Goal: Task Accomplishment & Management: Manage account settings

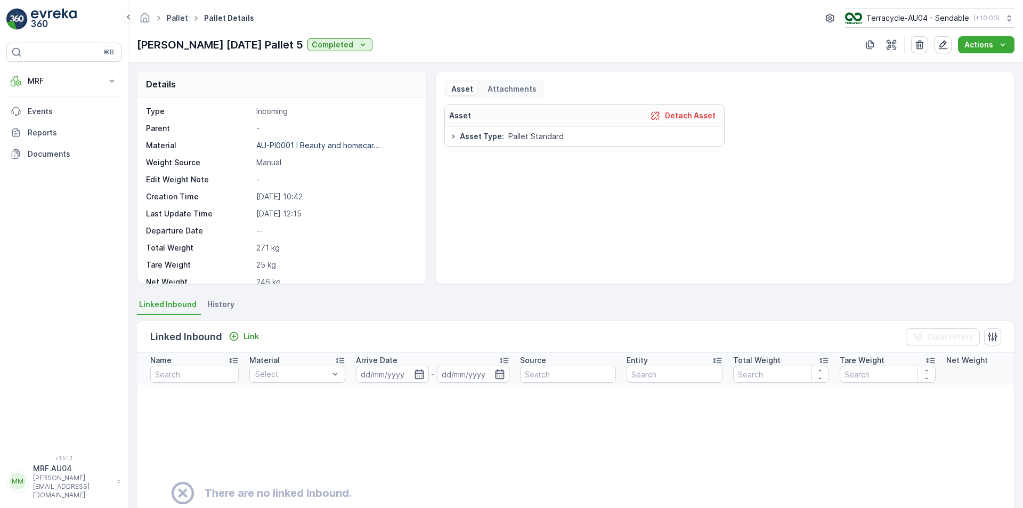
click at [179, 17] on link "Pallet" at bounding box center [177, 17] width 21 height 9
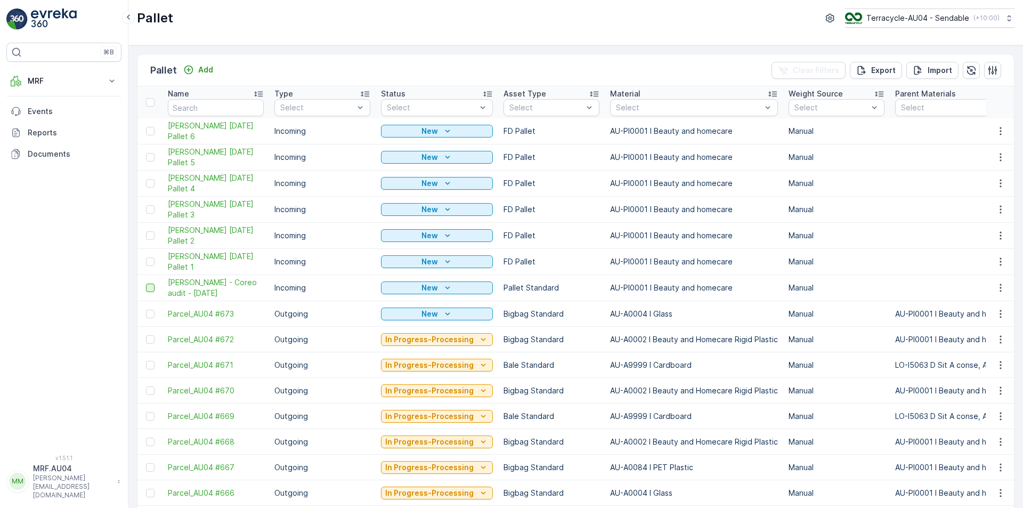
click at [150, 287] on div at bounding box center [150, 288] width 9 height 9
click at [146, 284] on input "checkbox" at bounding box center [146, 284] width 0 height 0
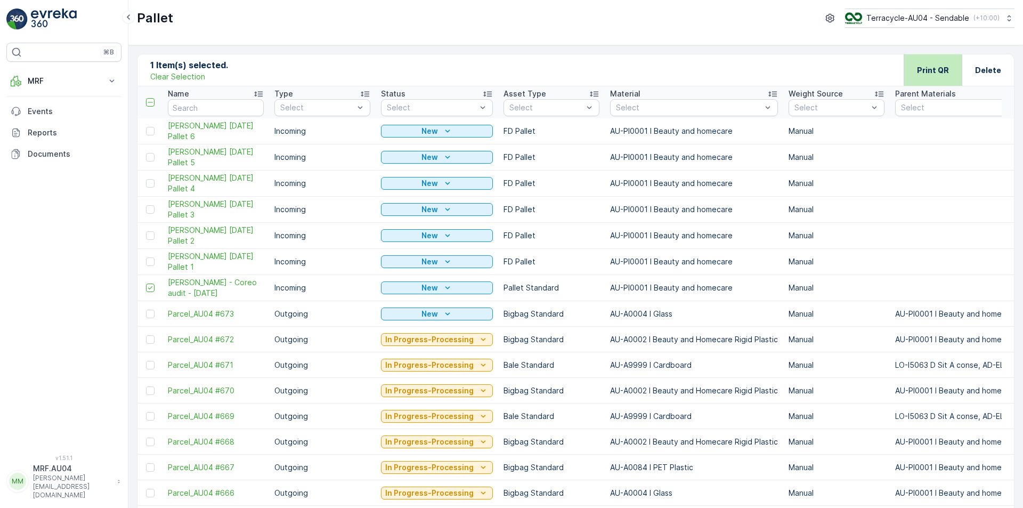
click at [931, 65] on p "Print QR" at bounding box center [933, 70] width 32 height 11
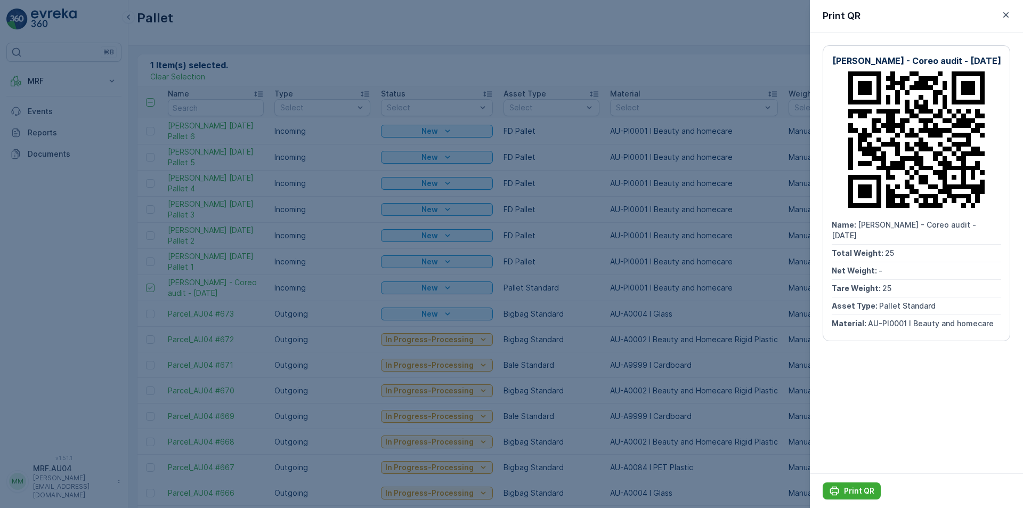
drag, startPoint x: 157, startPoint y: 327, endPoint x: 184, endPoint y: 301, distance: 38.1
click at [158, 327] on div at bounding box center [511, 254] width 1023 height 508
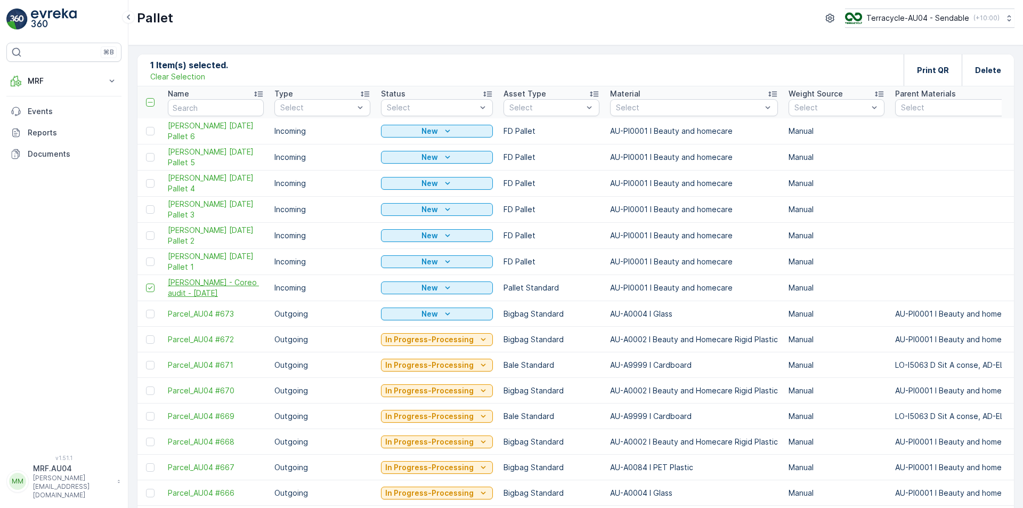
click at [198, 286] on span "[PERSON_NAME] - Coreo audit - [DATE]" at bounding box center [216, 287] width 96 height 21
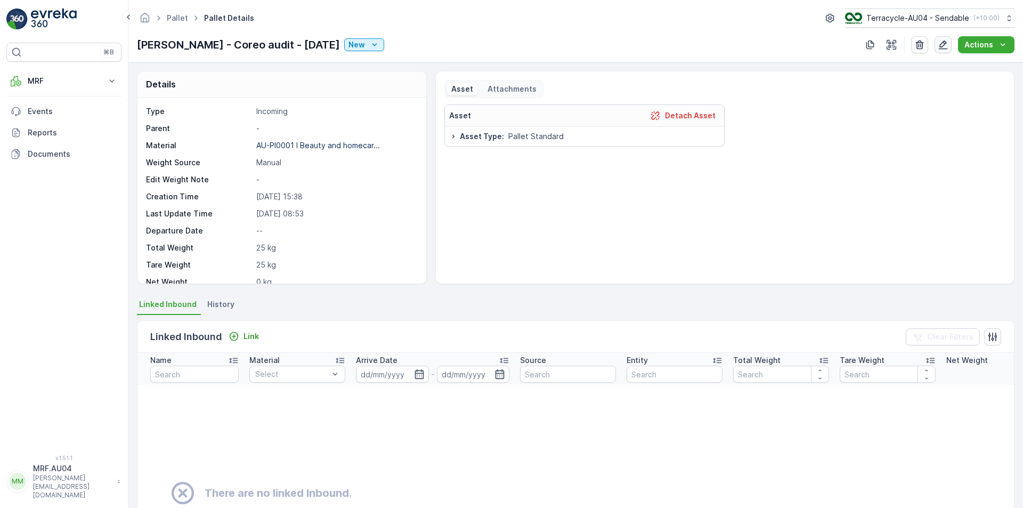
click at [940, 40] on icon "button" at bounding box center [943, 44] width 11 height 11
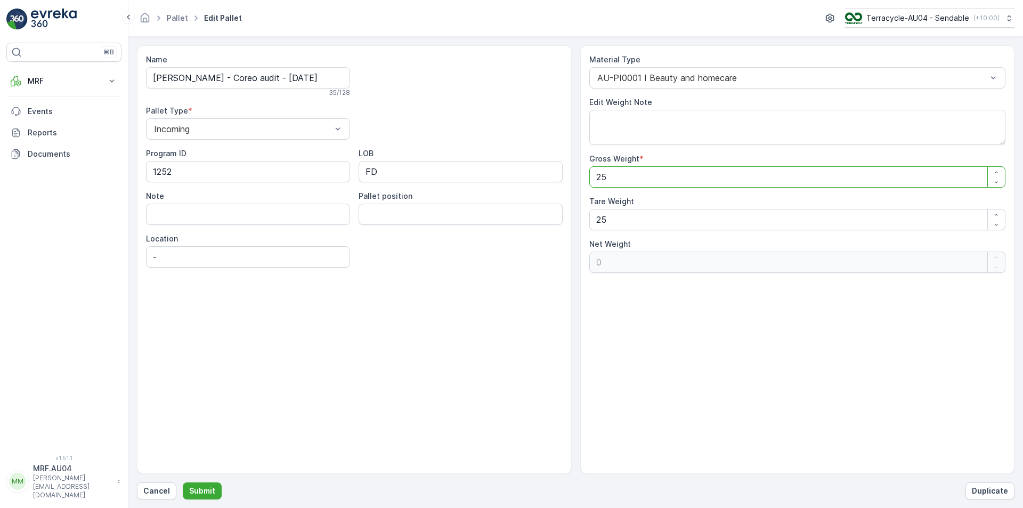
drag, startPoint x: 614, startPoint y: 181, endPoint x: 471, endPoint y: 163, distance: 143.4
click at [474, 163] on div "Name FD Mecca - Coreo audit - 17.09.2025 35 / 128 Pallet Type * Incoming Progra…" at bounding box center [576, 259] width 878 height 429
type Weight "2"
type Weight "-23"
type Weight "23"
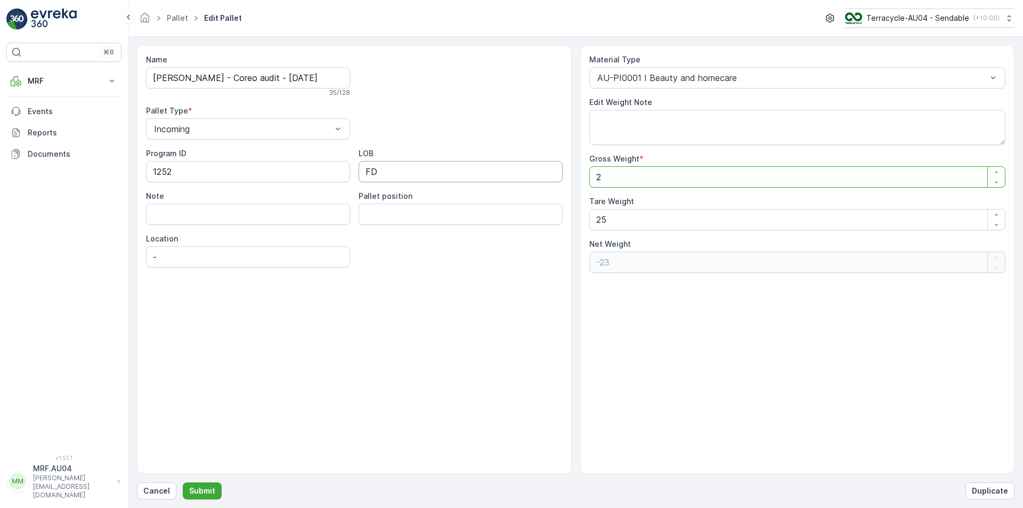
type Weight "-2"
type Weight "236"
type Weight "211"
type Weight "236"
click at [203, 488] on p "Submit" at bounding box center [202, 491] width 26 height 11
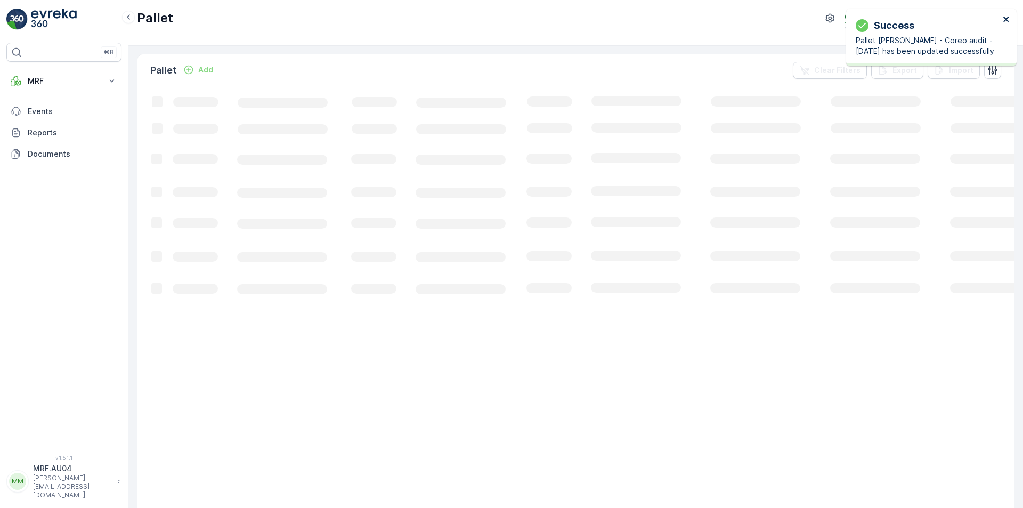
click at [1008, 18] on icon "close" at bounding box center [1006, 19] width 5 height 5
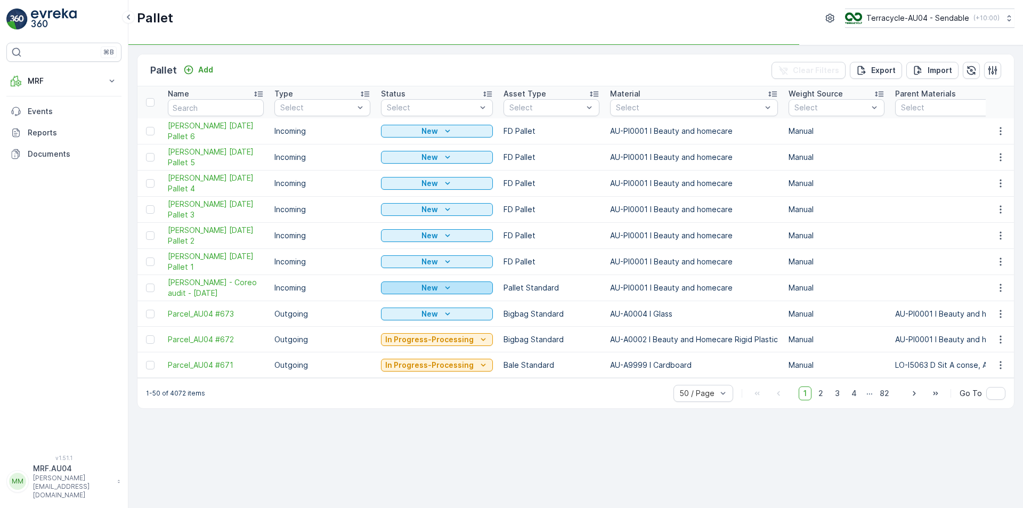
click at [431, 281] on button "New" at bounding box center [437, 287] width 112 height 13
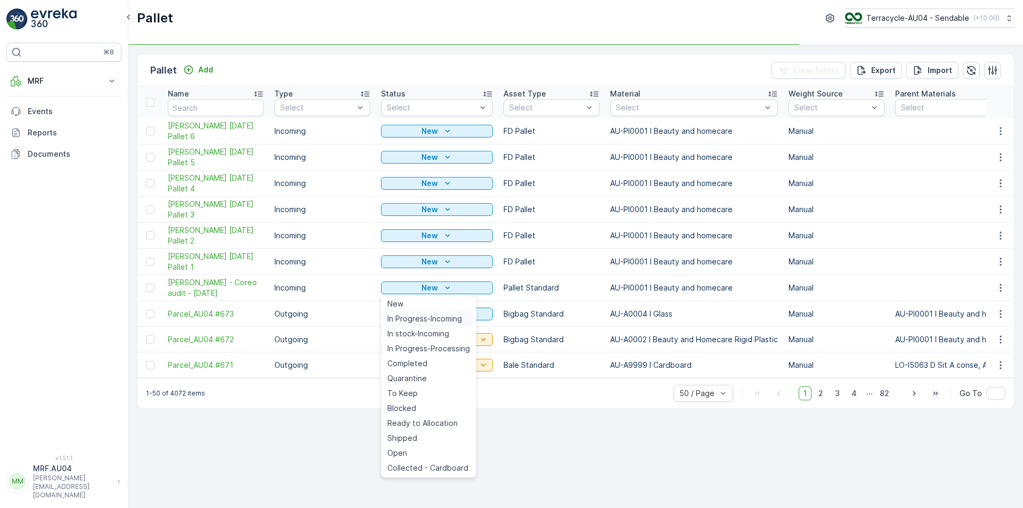
click at [433, 320] on span "In Progress-Incoming" at bounding box center [425, 318] width 75 height 11
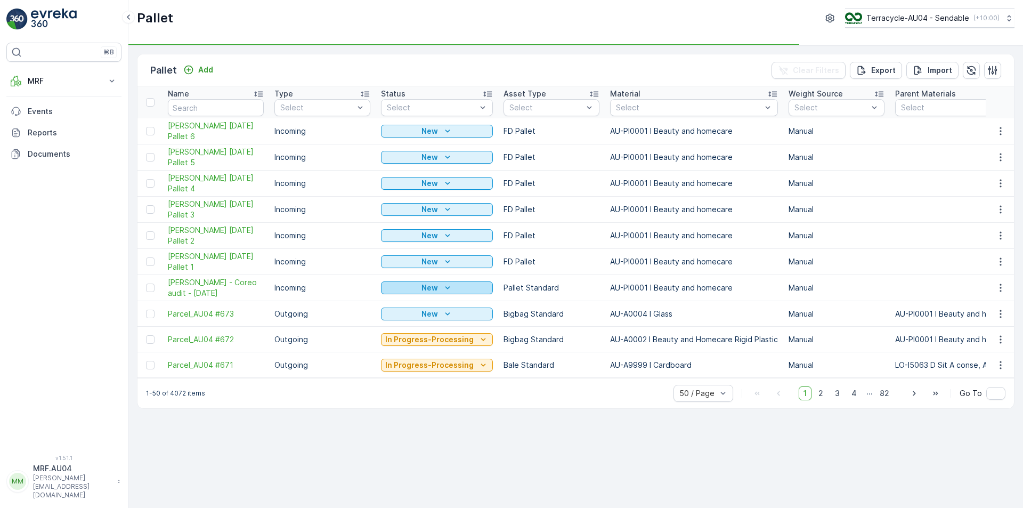
click at [442, 283] on icon "New" at bounding box center [447, 288] width 11 height 11
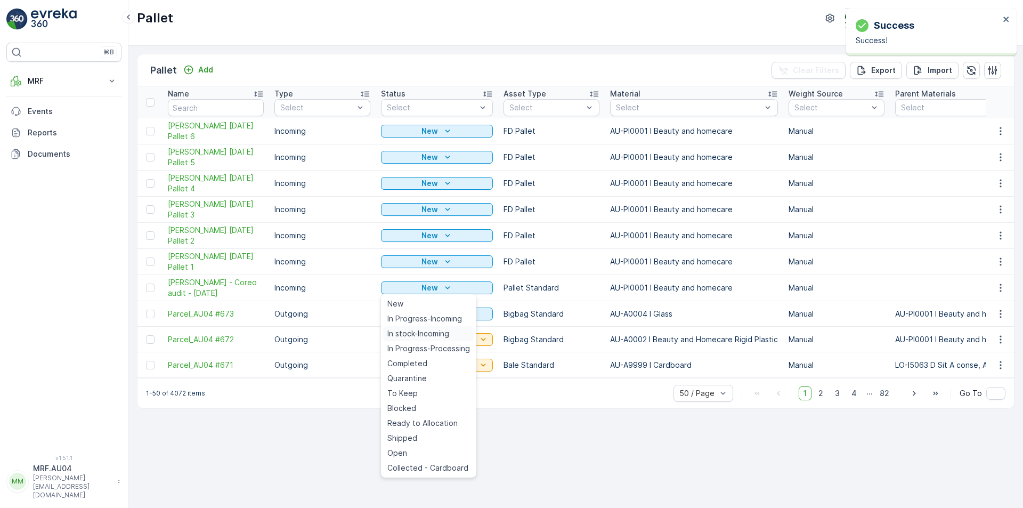
click at [426, 330] on span "In stock-Incoming" at bounding box center [419, 333] width 62 height 11
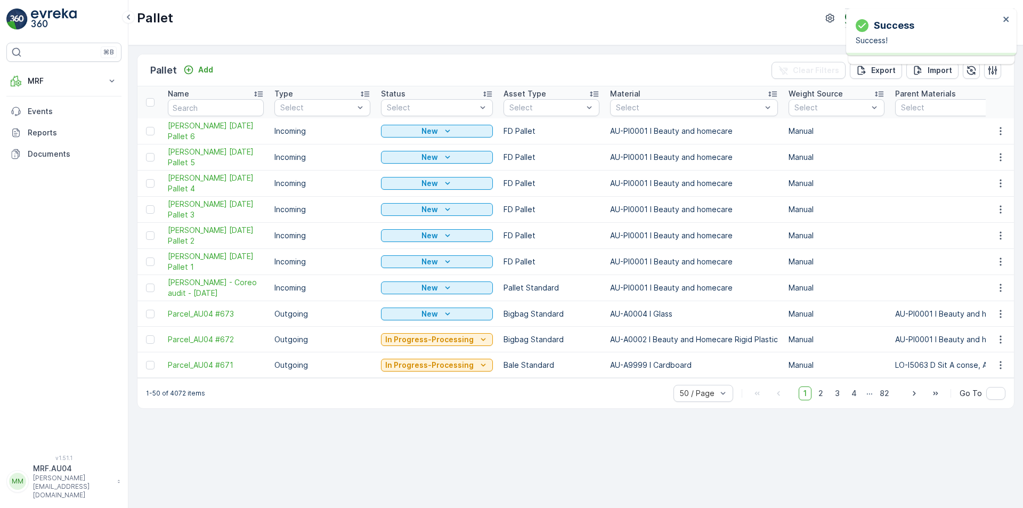
click at [163, 285] on td "[PERSON_NAME] - Coreo audit - [DATE]" at bounding box center [216, 288] width 107 height 26
click at [154, 288] on div at bounding box center [150, 288] width 9 height 9
click at [146, 284] on input "checkbox" at bounding box center [146, 284] width 0 height 0
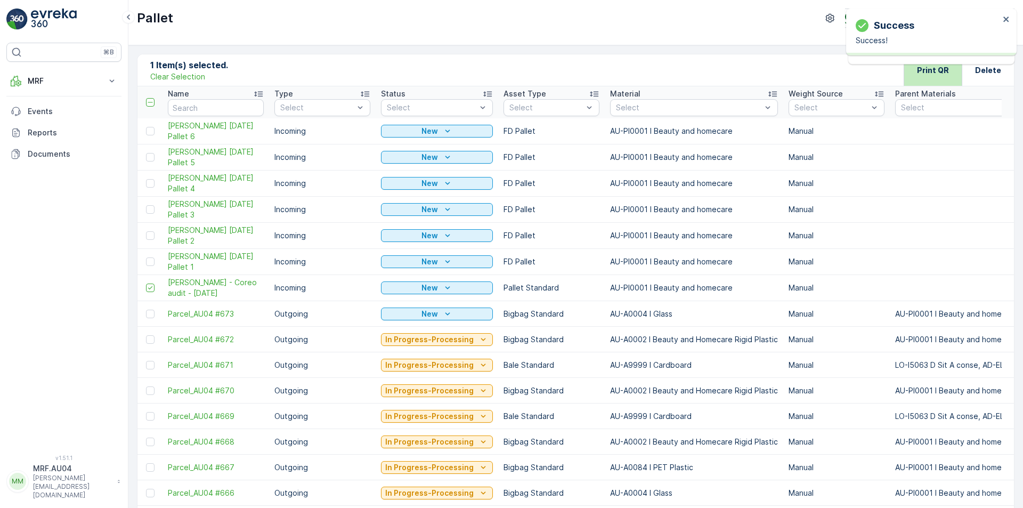
click at [949, 78] on div "Print QR" at bounding box center [933, 69] width 58 height 31
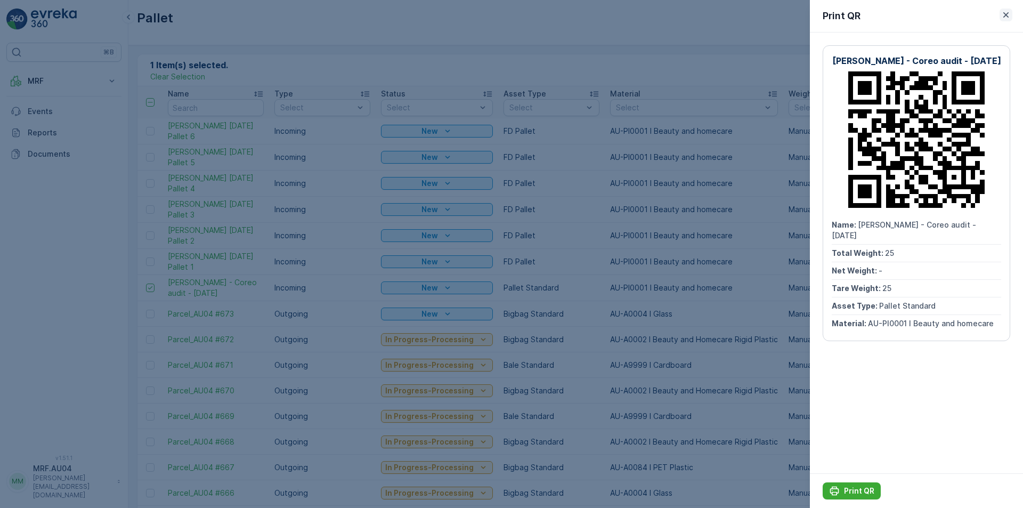
click at [1009, 13] on icon "button" at bounding box center [1006, 15] width 11 height 11
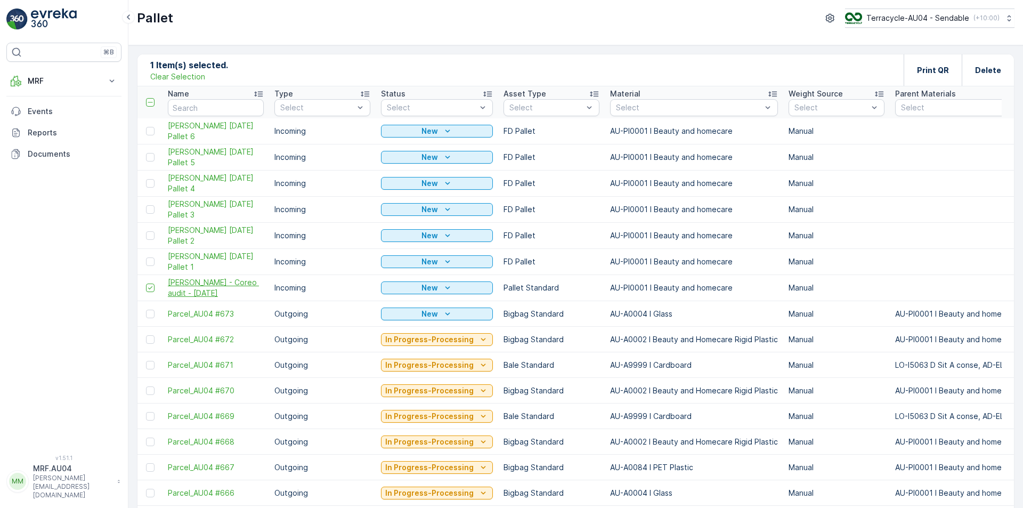
click at [173, 291] on span "[PERSON_NAME] - Coreo audit - [DATE]" at bounding box center [216, 287] width 96 height 21
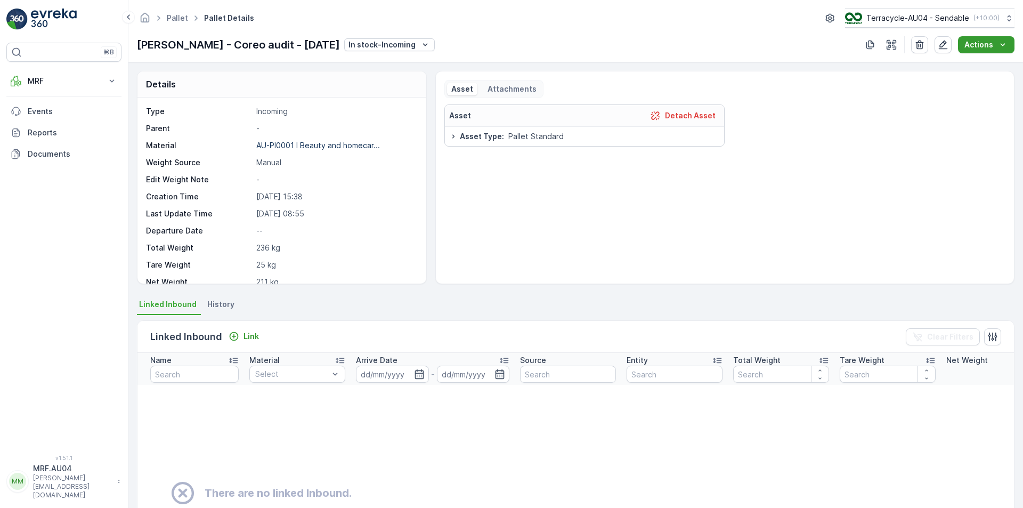
click at [963, 43] on button "Actions" at bounding box center [986, 44] width 57 height 17
click at [950, 45] on button "button" at bounding box center [943, 44] width 17 height 17
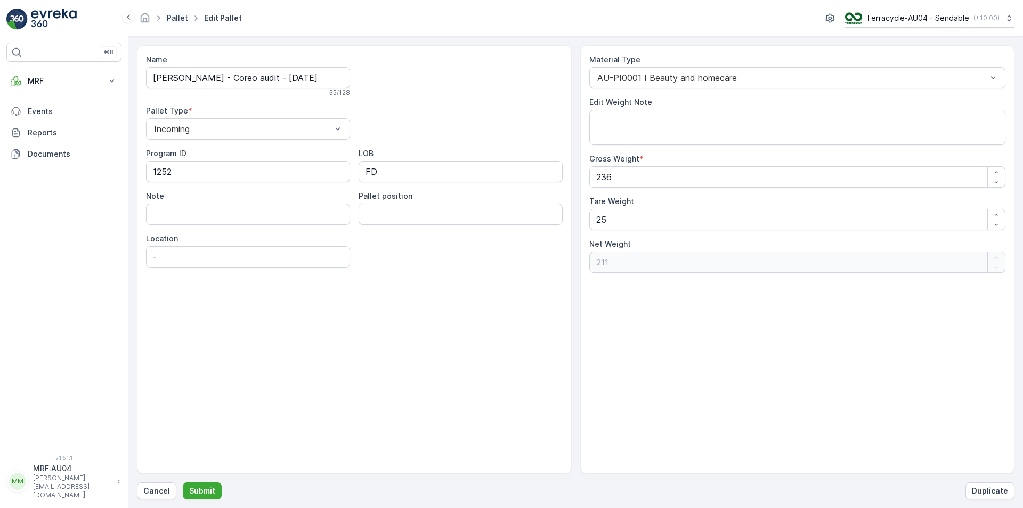
click at [181, 19] on link "Pallet" at bounding box center [177, 17] width 21 height 9
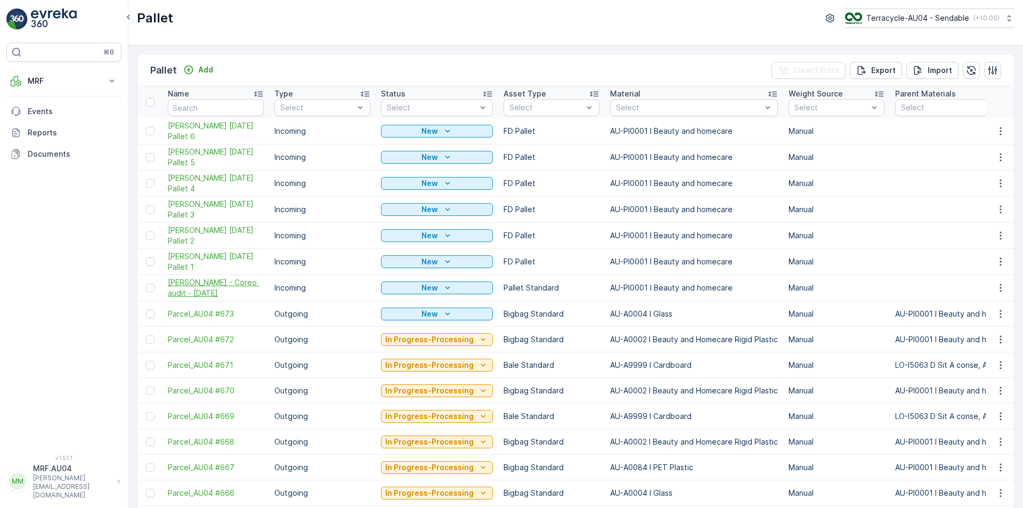
click at [171, 280] on span "[PERSON_NAME] - Coreo audit - [DATE]" at bounding box center [216, 287] width 96 height 21
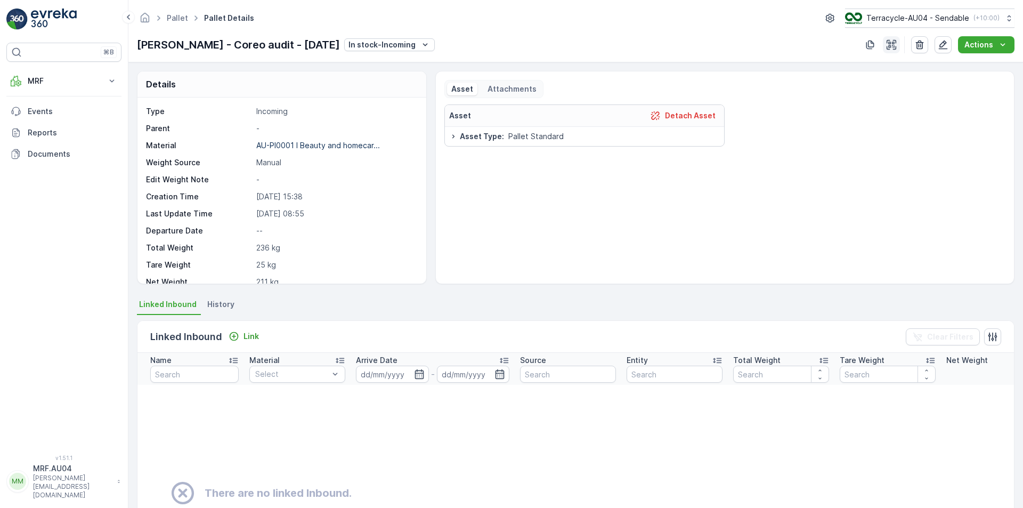
click at [896, 47] on icon "button" at bounding box center [892, 45] width 10 height 10
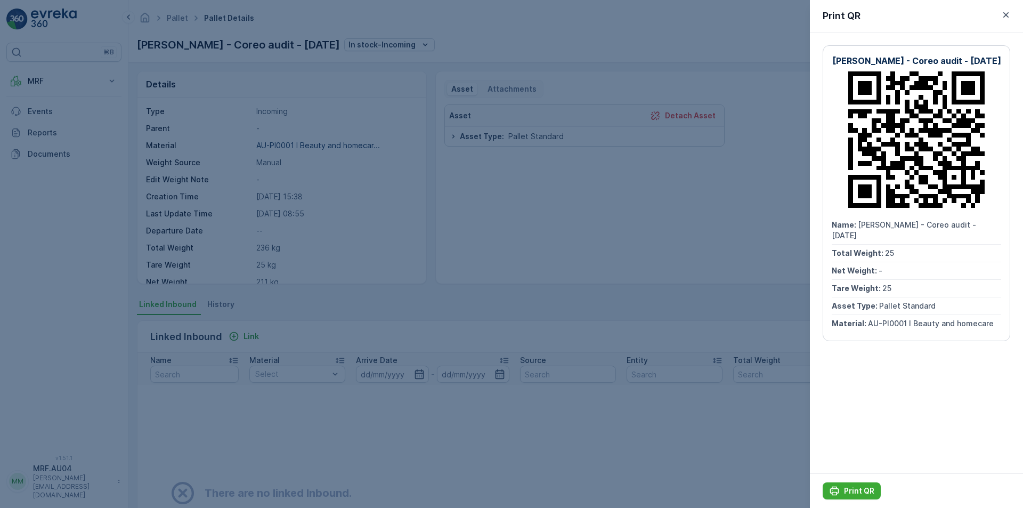
click at [568, 224] on div at bounding box center [511, 254] width 1023 height 508
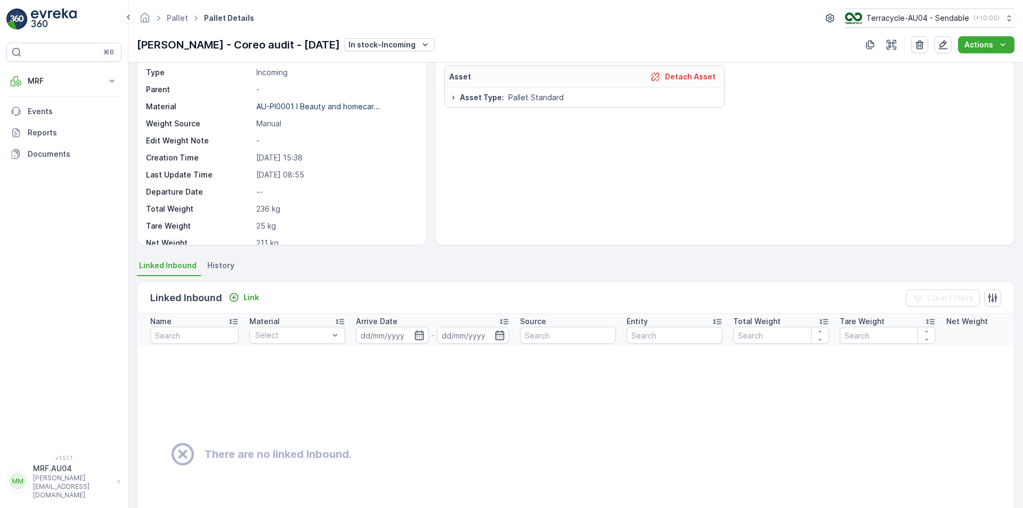
scroll to position [38, 0]
click at [897, 44] on icon "button" at bounding box center [891, 44] width 11 height 11
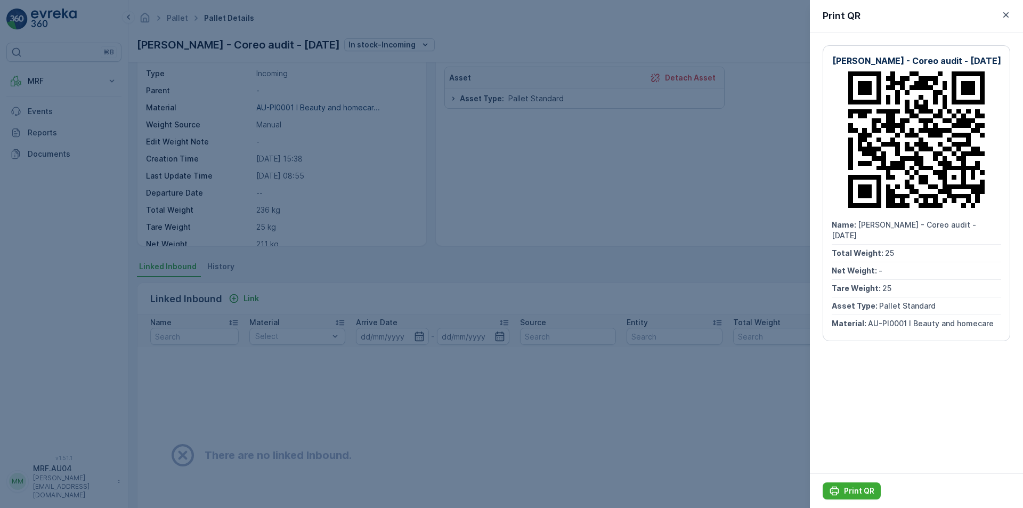
click at [675, 200] on div at bounding box center [511, 254] width 1023 height 508
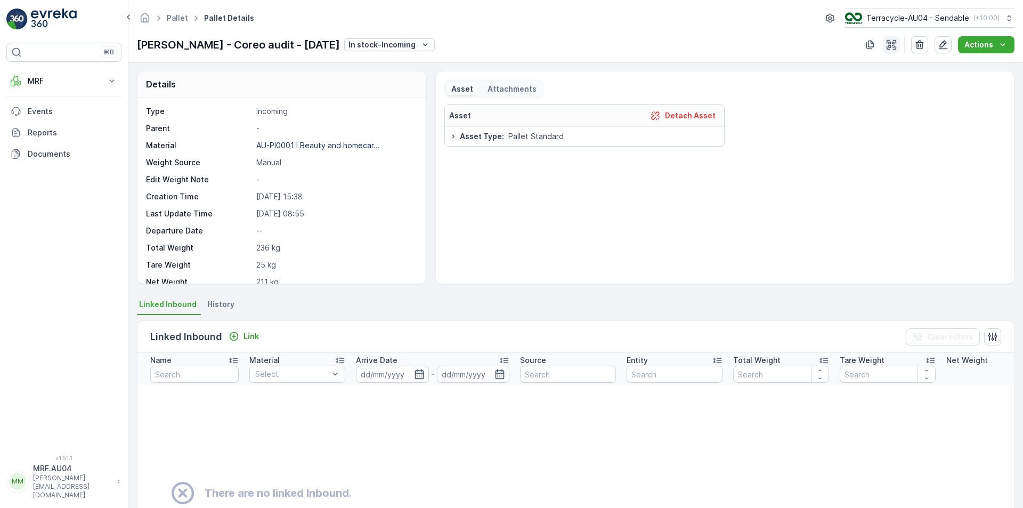
click at [897, 42] on icon "button" at bounding box center [891, 44] width 11 height 11
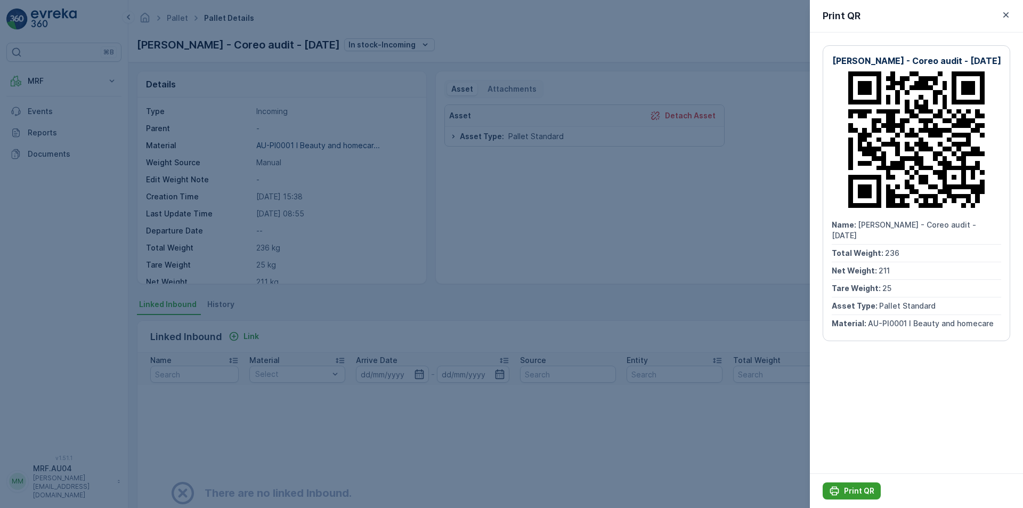
click at [847, 492] on p "Print QR" at bounding box center [859, 491] width 30 height 11
